Goal: Consume media (video, audio): Consume media (video, audio)

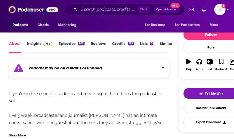
scroll to position [52, 0]
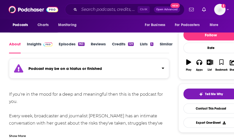
click at [35, 45] on link "Insights" at bounding box center [40, 48] width 26 height 12
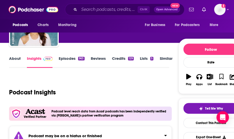
scroll to position [26, 0]
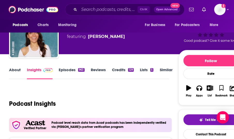
click at [66, 71] on link "Episodes 963" at bounding box center [72, 73] width 26 height 12
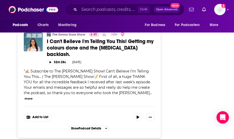
scroll to position [853, 0]
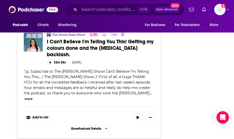
click at [82, 47] on span "I Can't Believe I'm Telling You This! Getting my colours done and the [MEDICAL_…" at bounding box center [100, 48] width 107 height 19
